Goal: Check status: Check status

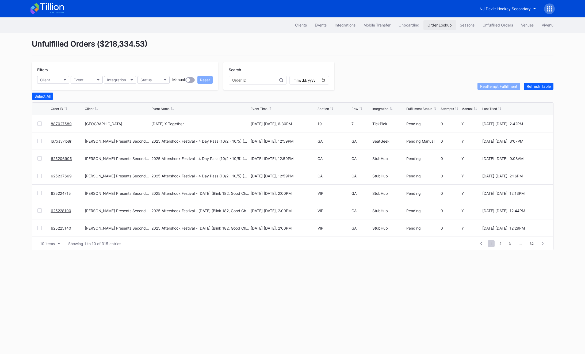
click at [435, 28] on button "Order Lookup" at bounding box center [440, 25] width 32 height 10
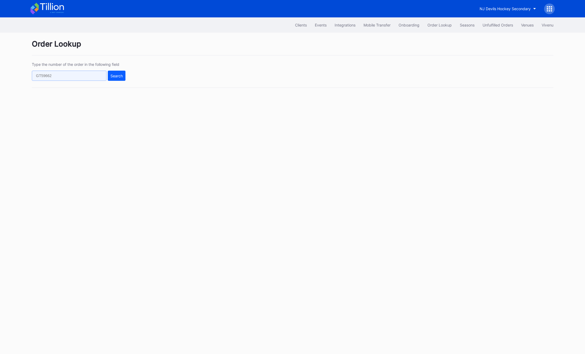
click at [84, 77] on input "text" at bounding box center [69, 76] width 75 height 10
paste input "50890076"
type input "50890076"
click at [119, 74] on div "Search" at bounding box center [117, 76] width 12 height 5
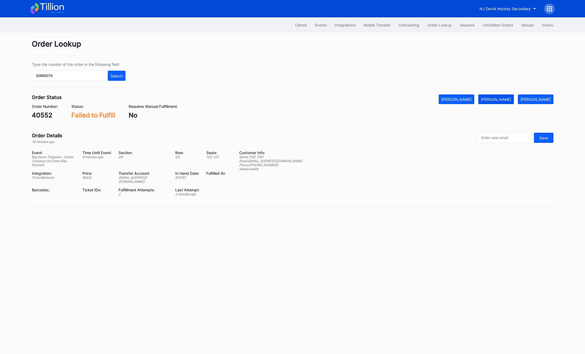
click at [505, 101] on div "[PERSON_NAME]" at bounding box center [496, 99] width 30 height 5
click at [495, 22] on button "Unfulfilled Orders" at bounding box center [498, 25] width 39 height 10
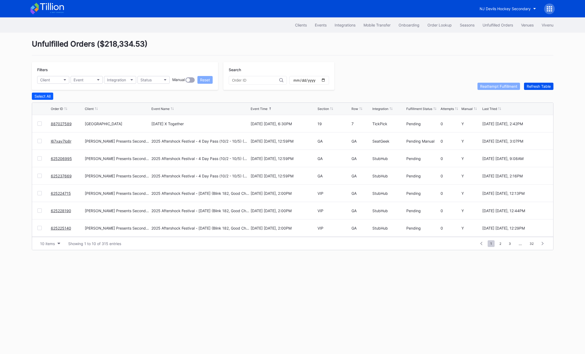
click at [543, 84] on button "Refresh Table" at bounding box center [538, 86] width 29 height 7
click at [543, 84] on div "Refresh Table" at bounding box center [539, 86] width 24 height 5
